Goal: Information Seeking & Learning: Learn about a topic

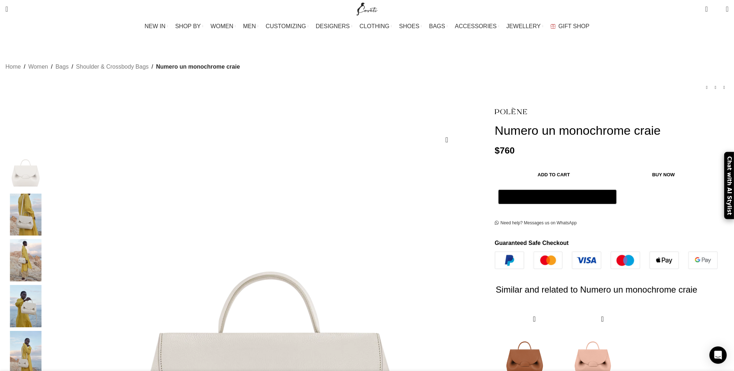
scroll to position [191, 0]
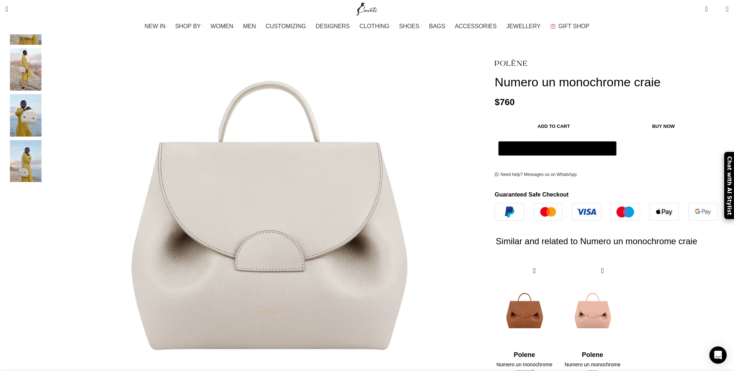
click at [48, 104] on img "4 / 5" at bounding box center [26, 115] width 44 height 42
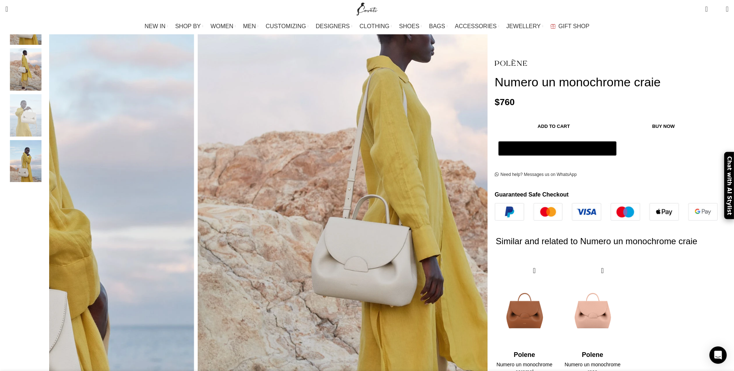
click at [48, 158] on img "5 / 5" at bounding box center [26, 161] width 44 height 42
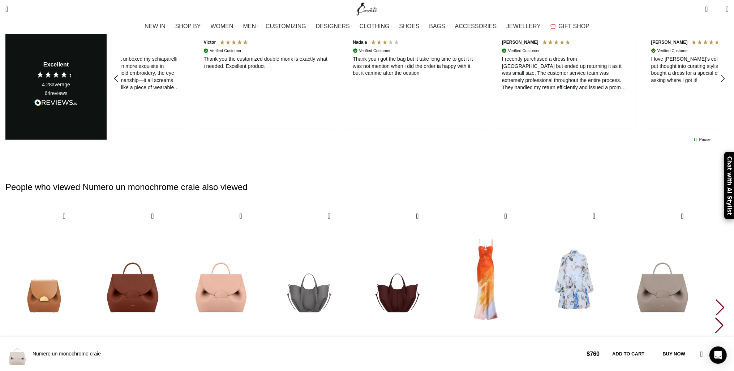
scroll to position [1636, 0]
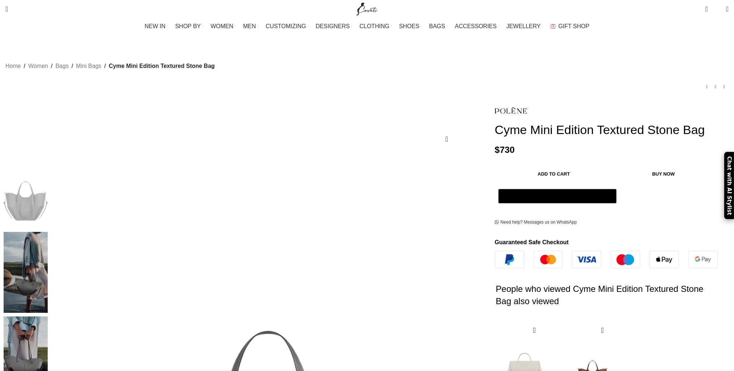
click at [48, 232] on img at bounding box center [26, 272] width 44 height 81
click at [48, 317] on img at bounding box center [26, 357] width 44 height 81
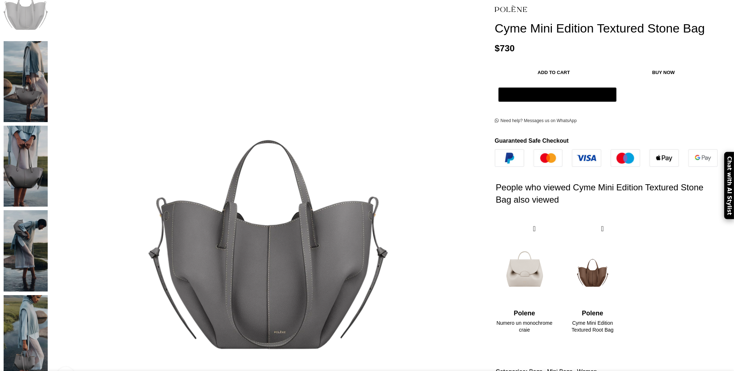
scroll to position [0, 76]
click at [48, 295] on img at bounding box center [26, 335] width 44 height 81
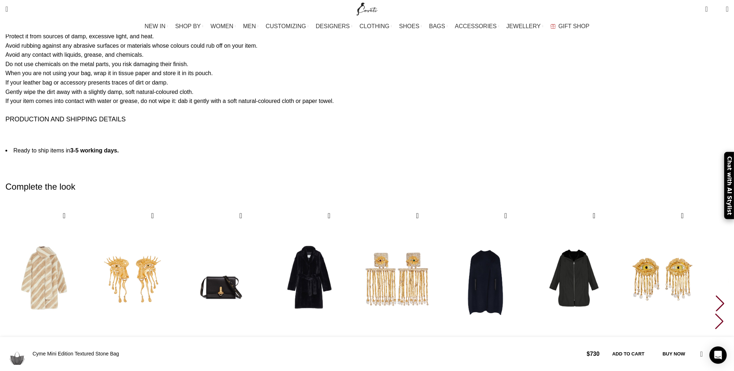
scroll to position [0, 989]
